Goal: Navigation & Orientation: Find specific page/section

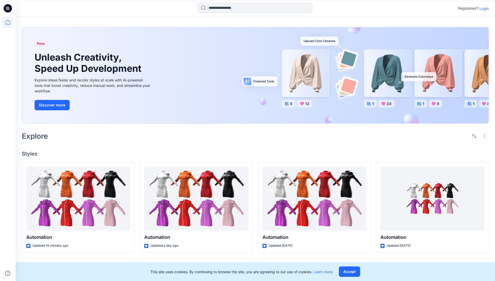
click at [483, 8] on p "Login" at bounding box center [484, 8] width 9 height 5
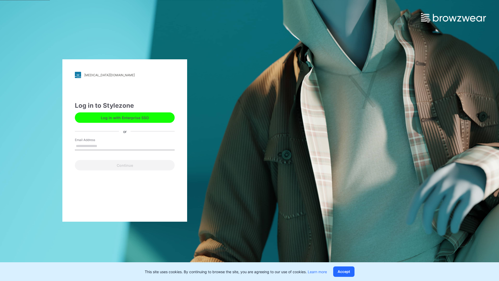
click at [103, 146] on input "Email Address" at bounding box center [125, 146] width 100 height 8
type input "**********"
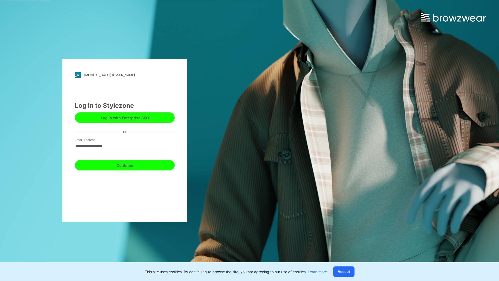
click at [130, 164] on button "Continue" at bounding box center [125, 165] width 100 height 10
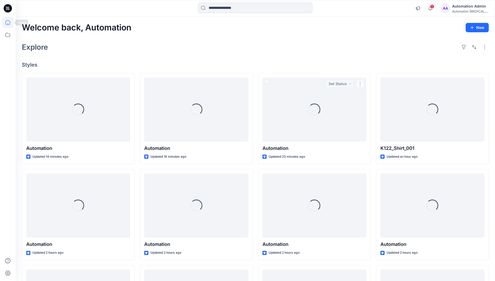
click at [10, 22] on icon at bounding box center [7, 22] width 5 height 5
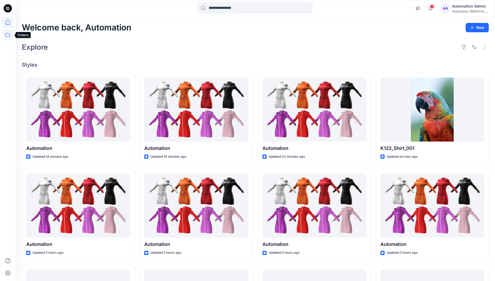
click at [8, 34] on icon at bounding box center [7, 35] width 5 height 4
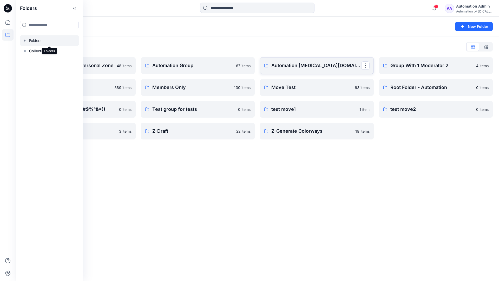
click at [298, 68] on p "Automation [MEDICAL_DATA][DOMAIN_NAME]" at bounding box center [316, 65] width 90 height 7
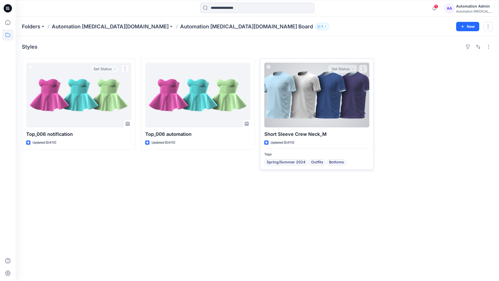
click at [297, 100] on div at bounding box center [316, 95] width 105 height 65
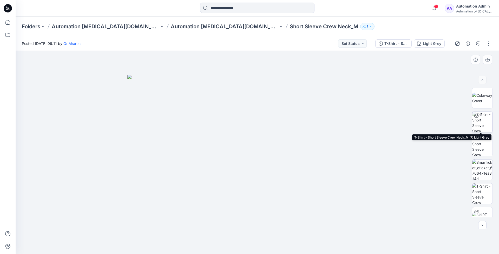
click at [482, 123] on img at bounding box center [482, 122] width 20 height 20
